Goal: Find specific page/section: Find specific page/section

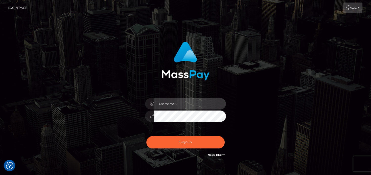
type input "[PERSON_NAME]"
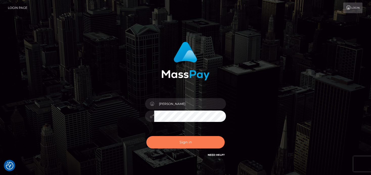
click at [185, 142] on button "Sign in" at bounding box center [185, 142] width 78 height 12
type input "[PERSON_NAME]"
click at [178, 139] on button "Sign in" at bounding box center [185, 142] width 78 height 12
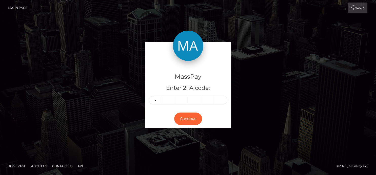
type input "2"
type input "1"
type input "8"
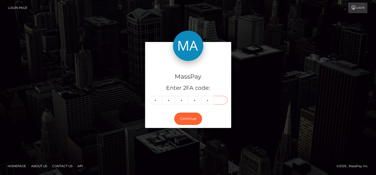
type input "9"
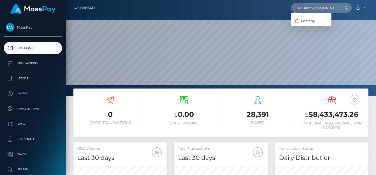
scroll to position [90, 93]
type input "markie.tromburg10@gmail.com"
click at [306, 27] on link "Markie E Johnson" at bounding box center [311, 25] width 40 height 9
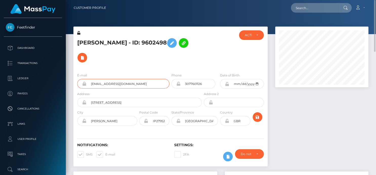
drag, startPoint x: 144, startPoint y: 86, endPoint x: 67, endPoint y: 83, distance: 76.7
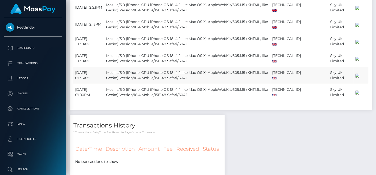
scroll to position [416, 0]
